Goal: Transaction & Acquisition: Purchase product/service

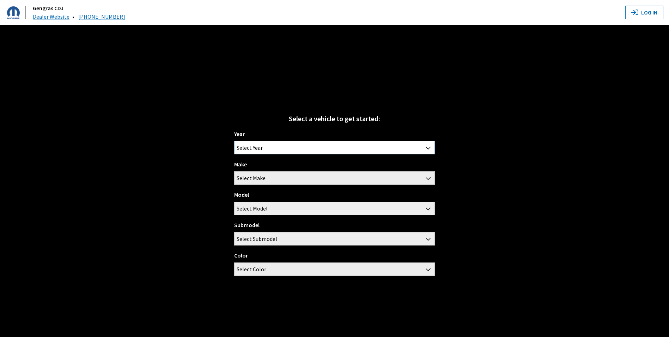
click at [391, 146] on span "Select Year" at bounding box center [335, 147] width 200 height 13
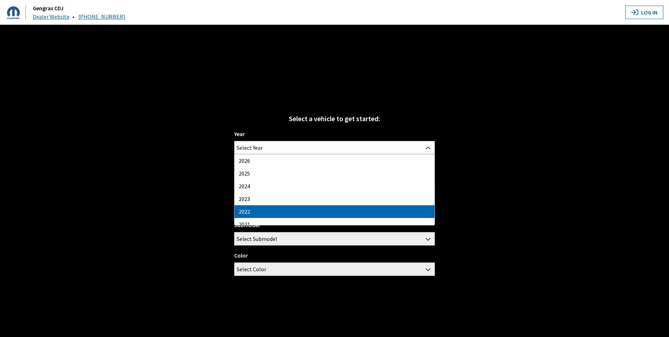
select select "40"
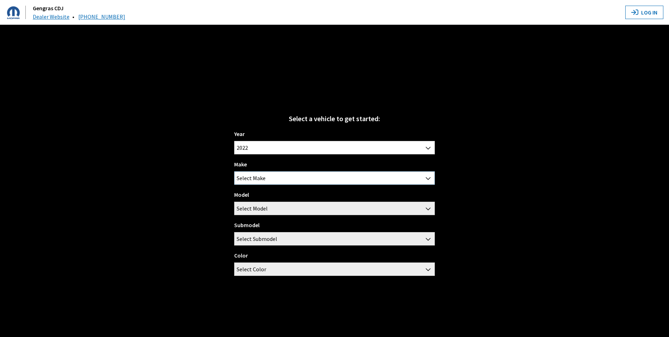
click at [261, 175] on span "Select Make" at bounding box center [251, 177] width 29 height 13
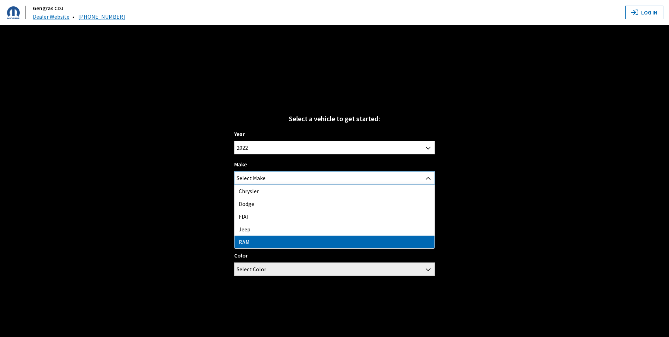
select select "34"
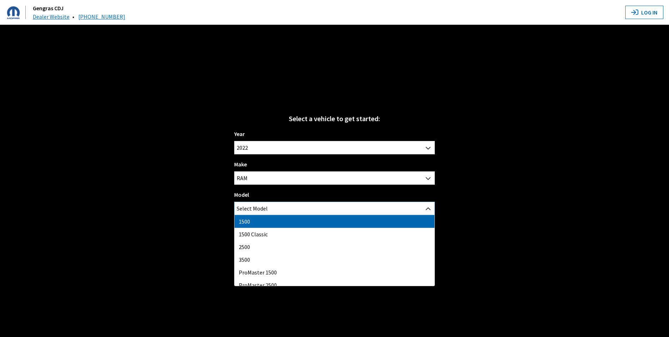
click at [252, 211] on span "Select Model" at bounding box center [252, 208] width 31 height 13
select select "1113"
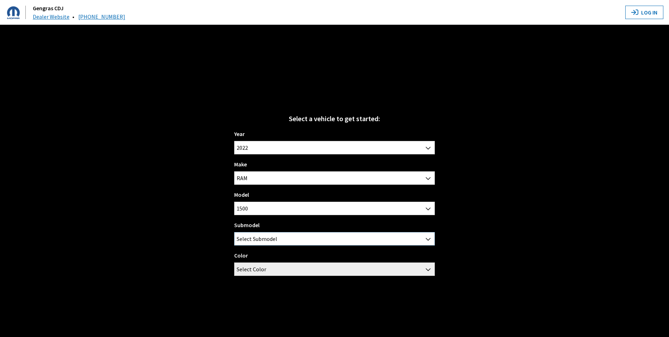
click at [251, 236] on span "Select Submodel" at bounding box center [257, 238] width 41 height 13
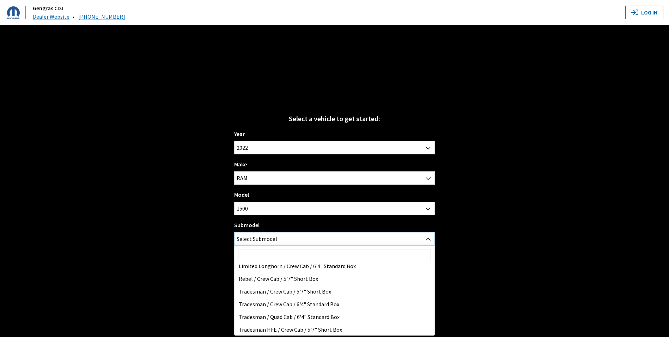
scroll to position [110, 0]
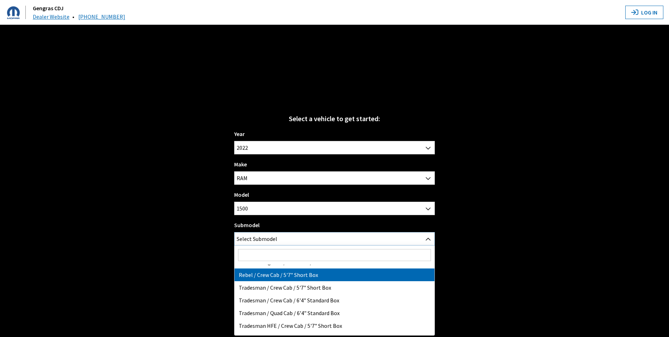
select select "3382"
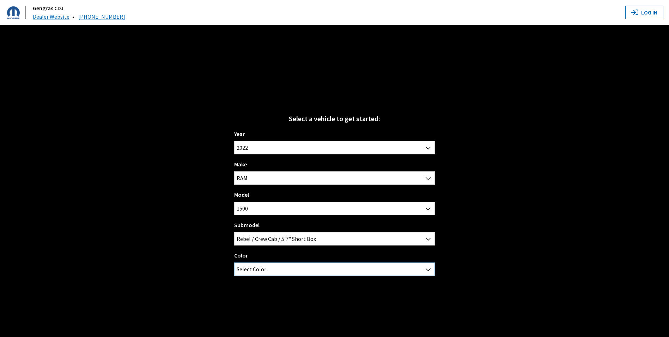
click at [265, 271] on span "Select Color" at bounding box center [335, 269] width 200 height 13
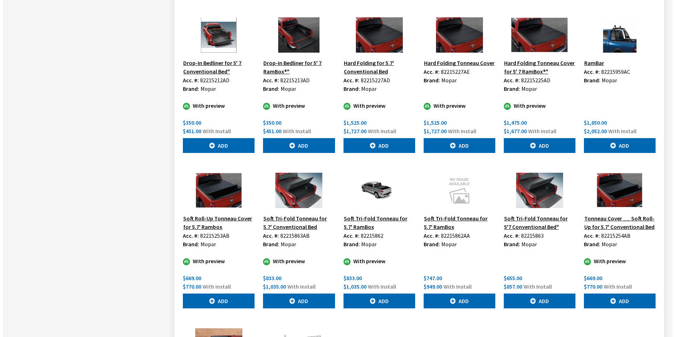
scroll to position [452, 0]
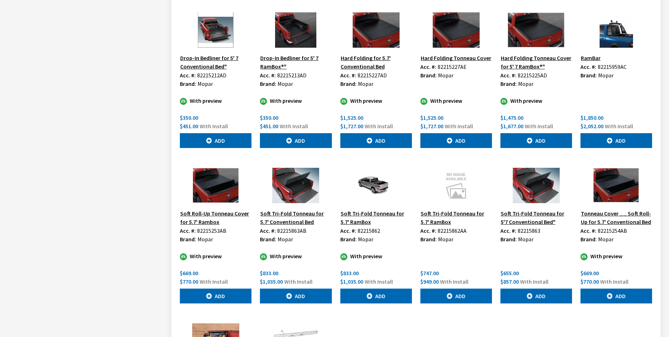
click at [621, 181] on img at bounding box center [617, 185] width 72 height 35
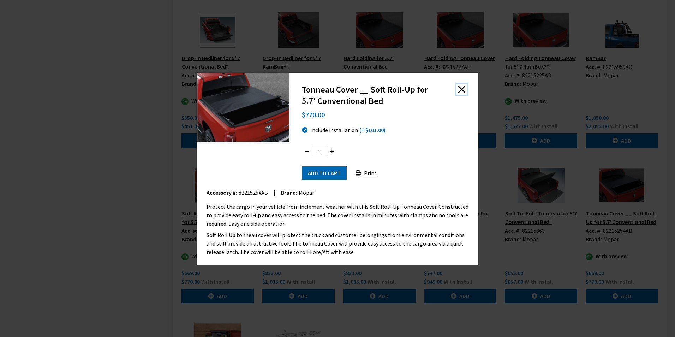
click at [463, 87] on button "Close" at bounding box center [461, 89] width 11 height 11
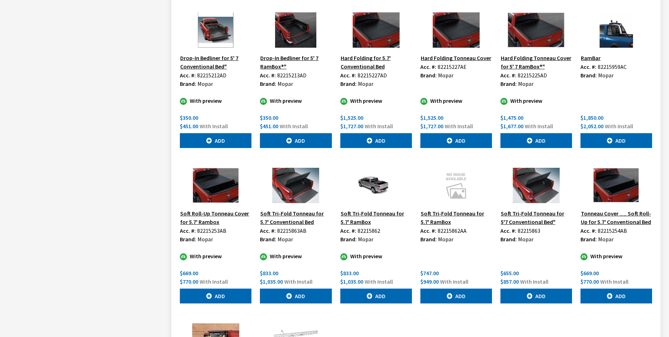
click at [532, 193] on img at bounding box center [537, 185] width 72 height 35
